Goal: Consume media (video, audio): Consume media (video, audio)

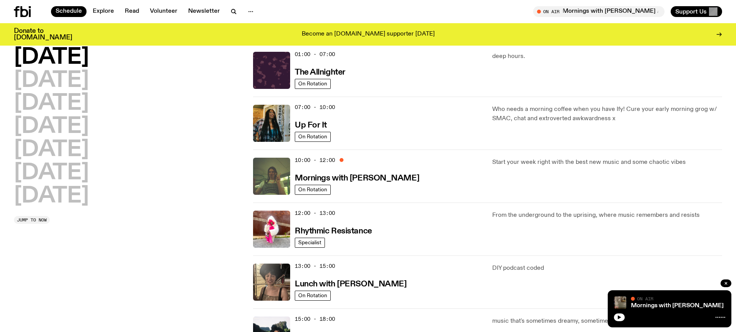
scroll to position [76, 0]
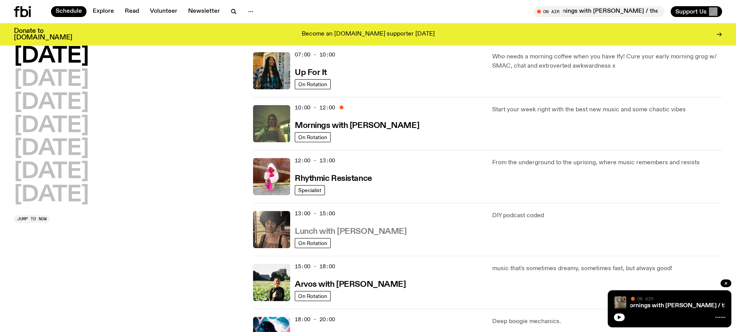
click at [334, 232] on h3 "Lunch with [PERSON_NAME]" at bounding box center [351, 232] width 112 height 8
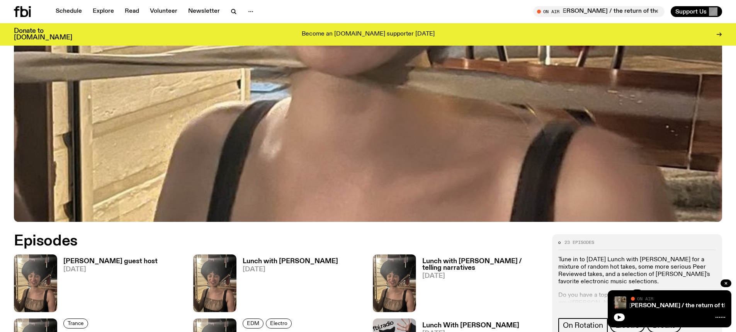
scroll to position [189, 0]
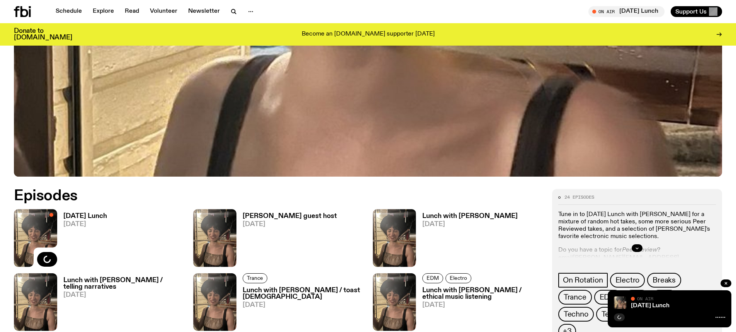
scroll to position [459, 0]
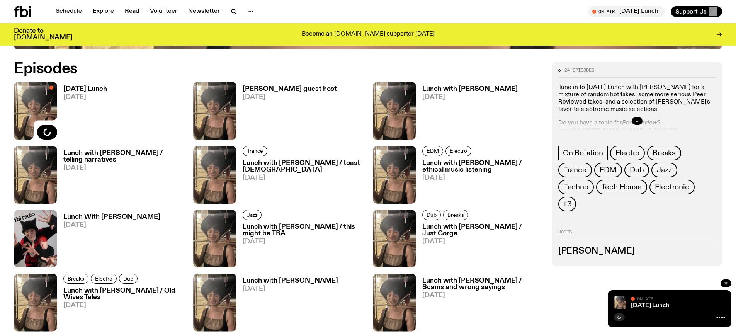
click at [80, 104] on link "Monday Lunch 18.08.25" at bounding box center [82, 113] width 50 height 54
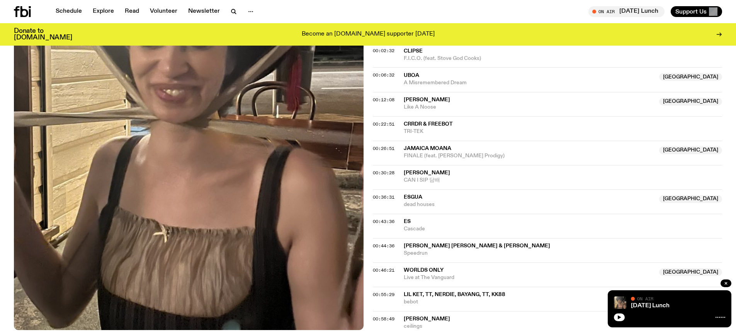
scroll to position [343, 0]
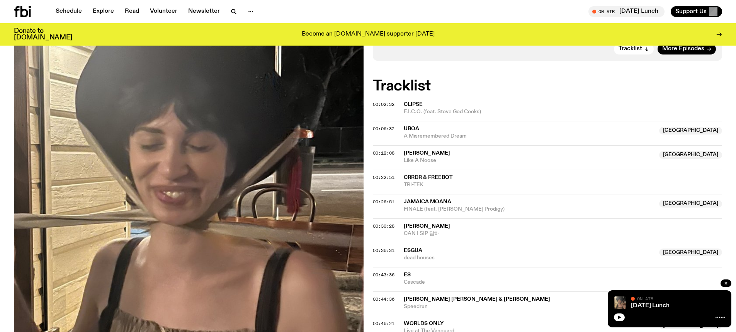
scroll to position [264, 0]
